Goal: Task Accomplishment & Management: Complete application form

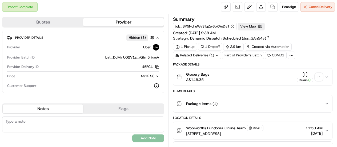
click at [320, 76] on div "+ 1" at bounding box center [319, 76] width 7 height 7
click at [272, 6] on link at bounding box center [273, 7] width 10 height 10
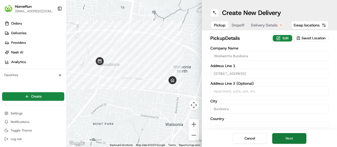
click at [290, 138] on button "Next" at bounding box center [290, 138] width 34 height 11
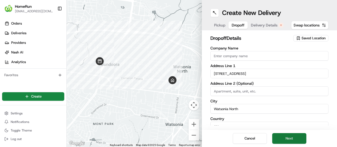
click at [293, 137] on button "Next" at bounding box center [290, 138] width 34 height 11
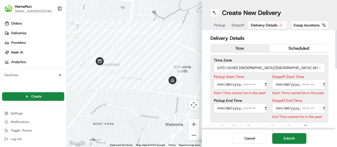
click at [244, 84] on input "Pickup Start Time" at bounding box center [240, 85] width 53 height 10
type input "[DATE]T14:00"
click at [300, 85] on input "Dropoff Start Time" at bounding box center [299, 85] width 53 height 10
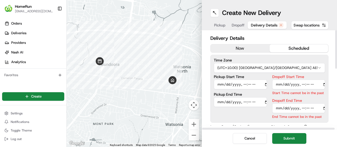
type input "[DATE]T14:03"
click at [302, 108] on div "Dropoff End Time End Time cannot be in the past" at bounding box center [299, 109] width 53 height 21
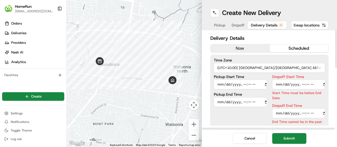
type input "[DATE]T14:05"
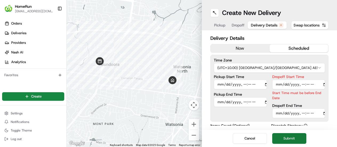
click at [283, 136] on button "Submit" at bounding box center [290, 138] width 34 height 11
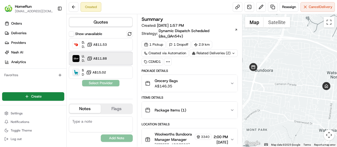
click at [107, 59] on div "Uber Dropoff ETA 40 minutes A$11.88" at bounding box center [101, 58] width 64 height 13
click at [103, 84] on button "Assign Provider" at bounding box center [101, 83] width 38 height 6
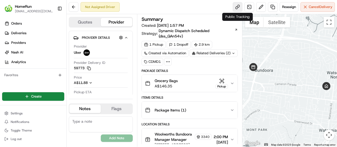
click at [238, 7] on link at bounding box center [238, 7] width 10 height 10
